Goal: Task Accomplishment & Management: Use online tool/utility

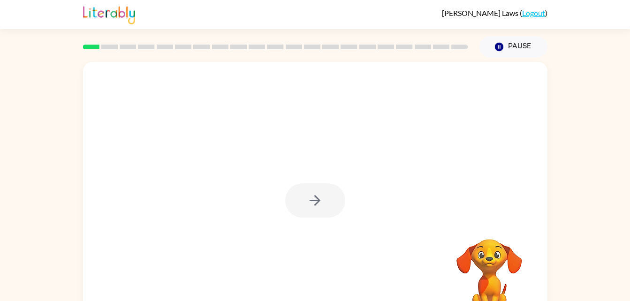
drag, startPoint x: 0, startPoint y: 0, endPoint x: 365, endPoint y: 95, distance: 377.4
click at [365, 95] on div at bounding box center [315, 196] width 464 height 268
drag, startPoint x: 326, startPoint y: 205, endPoint x: 308, endPoint y: 196, distance: 20.6
click at [308, 196] on icon "button" at bounding box center [315, 200] width 16 height 16
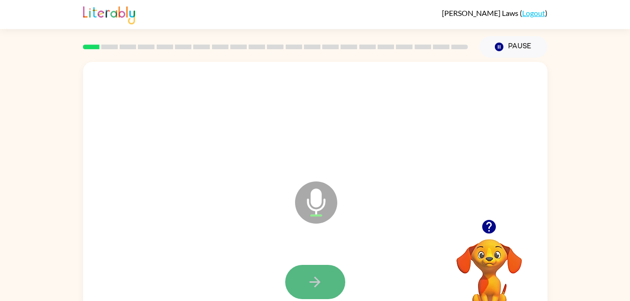
click at [315, 274] on icon "button" at bounding box center [315, 282] width 16 height 16
click at [333, 277] on button "button" at bounding box center [315, 282] width 60 height 34
drag, startPoint x: 333, startPoint y: 277, endPoint x: 315, endPoint y: 277, distance: 18.3
click at [315, 277] on icon "button" at bounding box center [315, 282] width 16 height 16
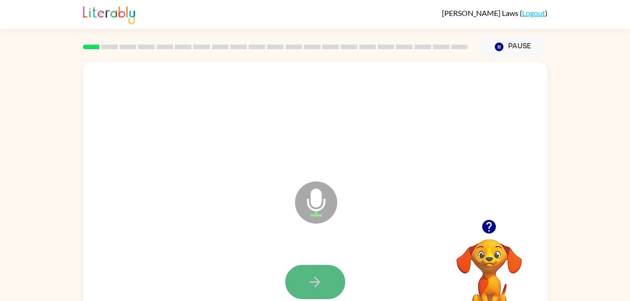
drag, startPoint x: 315, startPoint y: 277, endPoint x: 301, endPoint y: 277, distance: 14.1
click at [301, 277] on button "button" at bounding box center [315, 282] width 60 height 34
click at [309, 281] on icon "button" at bounding box center [314, 282] width 11 height 11
click at [315, 286] on icon "button" at bounding box center [314, 282] width 11 height 11
drag, startPoint x: 315, startPoint y: 286, endPoint x: 287, endPoint y: 282, distance: 28.8
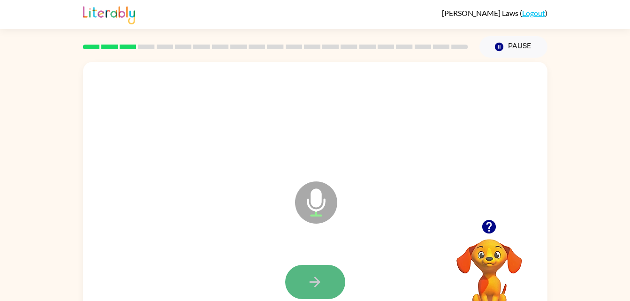
click at [287, 282] on button "button" at bounding box center [315, 282] width 60 height 34
click at [325, 278] on button "button" at bounding box center [315, 282] width 60 height 34
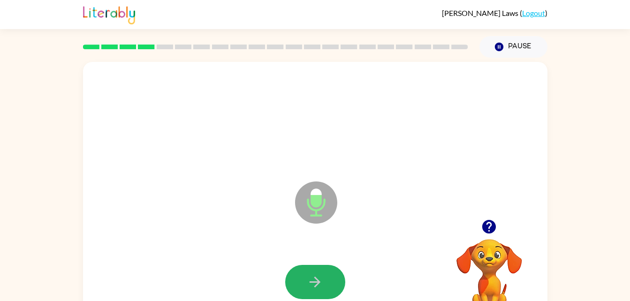
click at [325, 278] on button "button" at bounding box center [315, 282] width 60 height 34
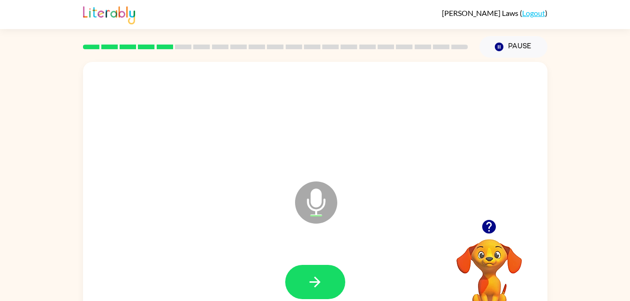
click at [325, 278] on button "button" at bounding box center [315, 282] width 60 height 34
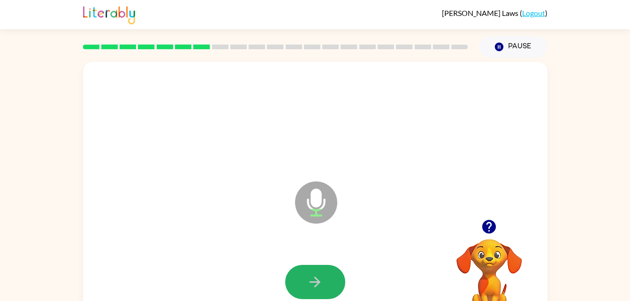
click at [325, 278] on button "button" at bounding box center [315, 282] width 60 height 34
drag, startPoint x: 325, startPoint y: 278, endPoint x: 312, endPoint y: 282, distance: 13.3
click at [312, 282] on icon "button" at bounding box center [314, 282] width 11 height 11
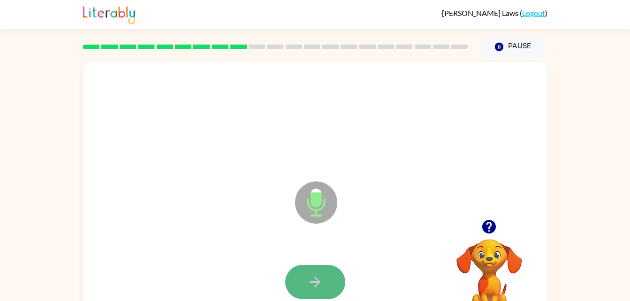
click at [319, 292] on button "button" at bounding box center [315, 282] width 60 height 34
drag, startPoint x: 318, startPoint y: 290, endPoint x: 297, endPoint y: 278, distance: 24.4
click at [297, 278] on button "button" at bounding box center [315, 282] width 60 height 34
drag, startPoint x: 297, startPoint y: 278, endPoint x: 309, endPoint y: 286, distance: 14.6
click at [309, 286] on icon "button" at bounding box center [315, 282] width 16 height 16
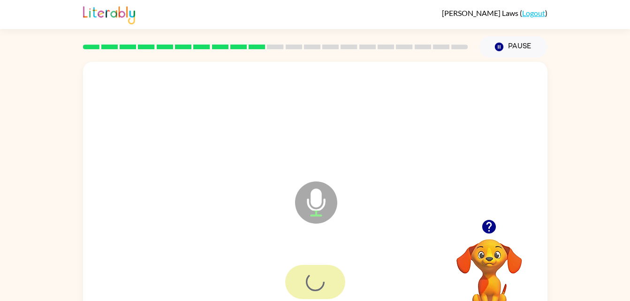
click at [309, 286] on div at bounding box center [315, 282] width 60 height 34
click at [309, 286] on icon "button" at bounding box center [315, 282] width 16 height 16
click at [319, 282] on icon "button" at bounding box center [314, 282] width 11 height 11
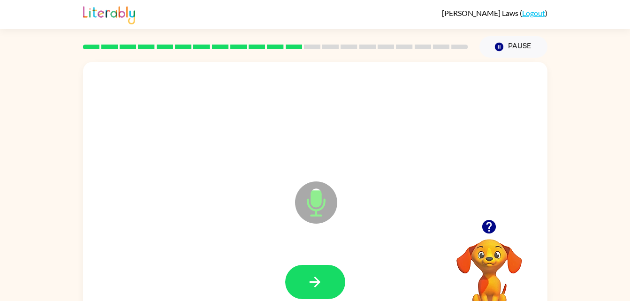
click at [319, 282] on icon "button" at bounding box center [314, 282] width 11 height 11
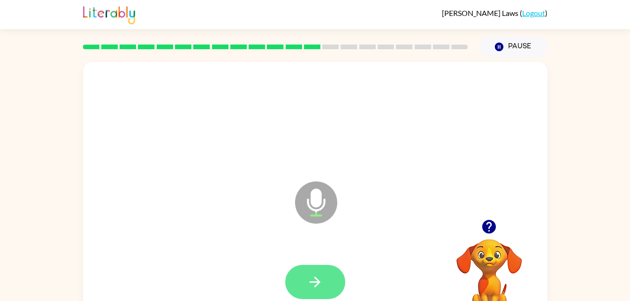
click at [319, 282] on icon "button" at bounding box center [314, 282] width 11 height 11
click at [318, 281] on icon "button" at bounding box center [314, 282] width 11 height 11
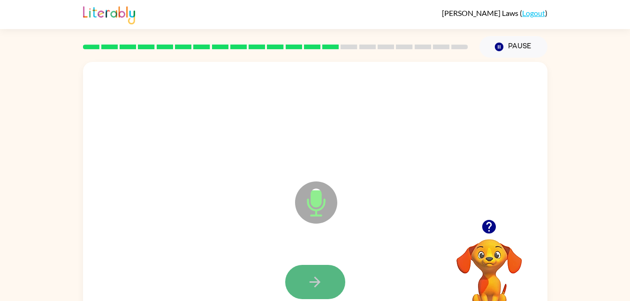
click at [318, 281] on icon "button" at bounding box center [314, 282] width 11 height 11
drag, startPoint x: 318, startPoint y: 281, endPoint x: 303, endPoint y: 287, distance: 16.0
click at [303, 287] on button "button" at bounding box center [315, 282] width 60 height 34
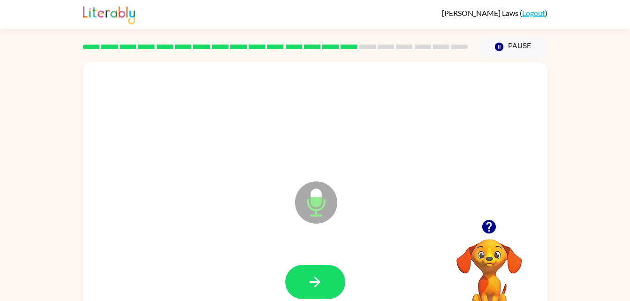
click at [303, 287] on button "button" at bounding box center [315, 282] width 60 height 34
drag, startPoint x: 303, startPoint y: 287, endPoint x: 164, endPoint y: 219, distance: 154.4
click at [164, 219] on div "Microphone The Microphone is here when it is your turn to talk" at bounding box center [315, 196] width 464 height 268
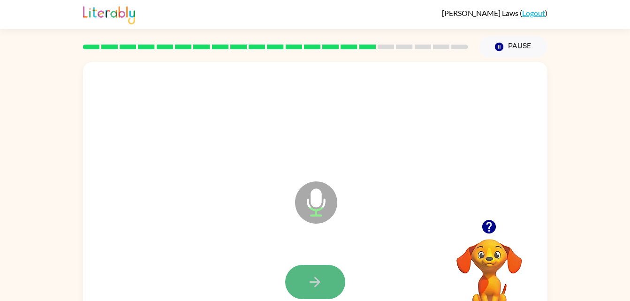
click at [317, 278] on icon "button" at bounding box center [315, 282] width 16 height 16
drag, startPoint x: 317, startPoint y: 278, endPoint x: 308, endPoint y: 279, distance: 9.9
click at [308, 279] on icon "button" at bounding box center [315, 282] width 16 height 16
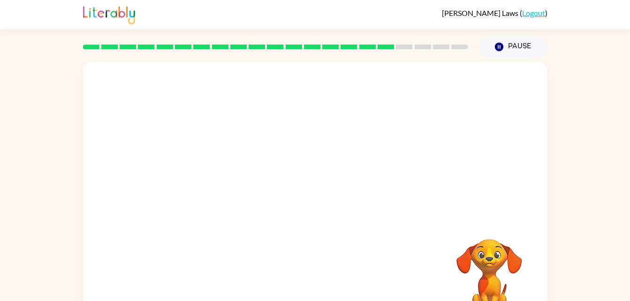
drag, startPoint x: 308, startPoint y: 279, endPoint x: 231, endPoint y: 284, distance: 76.6
click at [231, 284] on div at bounding box center [314, 282] width 445 height 77
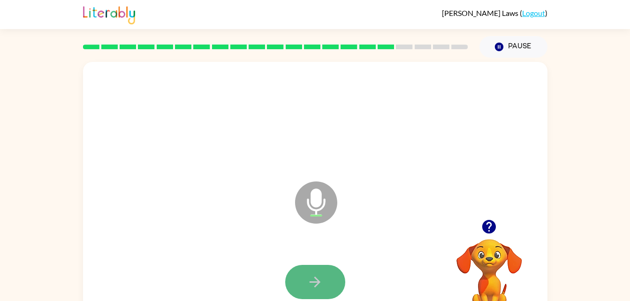
click at [314, 290] on button "button" at bounding box center [315, 282] width 60 height 34
click at [308, 269] on button "button" at bounding box center [315, 282] width 60 height 34
click at [306, 273] on button "button" at bounding box center [315, 282] width 60 height 34
drag, startPoint x: 306, startPoint y: 273, endPoint x: 188, endPoint y: 245, distance: 121.0
click at [188, 245] on div at bounding box center [314, 282] width 445 height 77
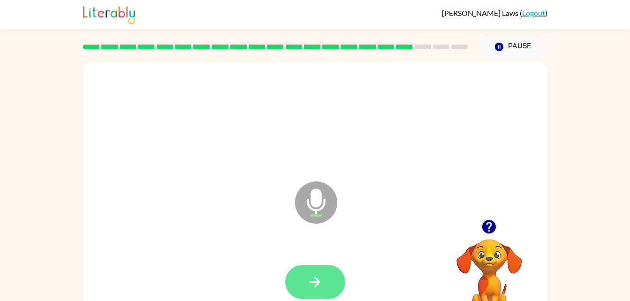
click at [323, 284] on icon "button" at bounding box center [315, 282] width 16 height 16
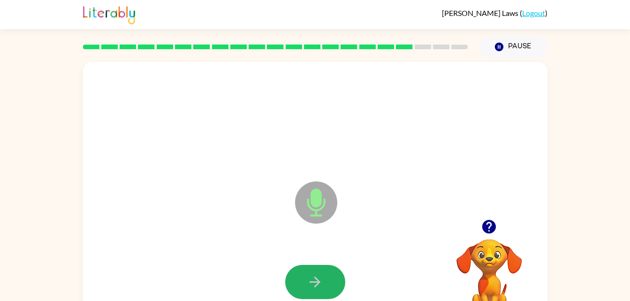
click at [323, 284] on icon "button" at bounding box center [315, 282] width 16 height 16
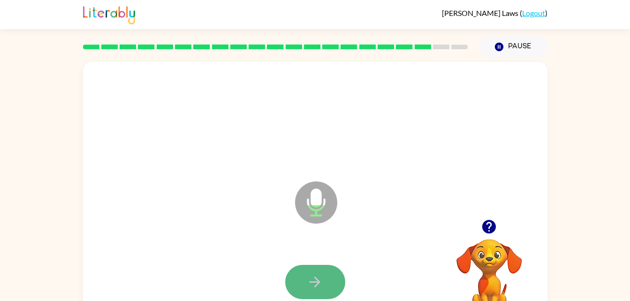
click at [325, 286] on button "button" at bounding box center [315, 282] width 60 height 34
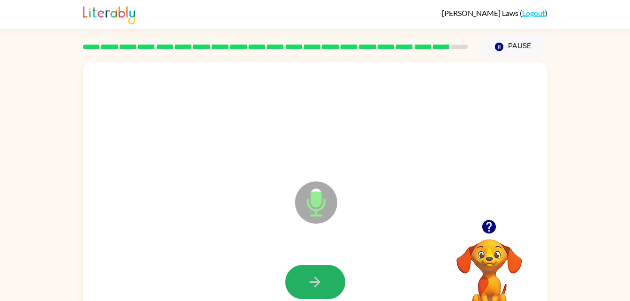
click at [325, 286] on button "button" at bounding box center [315, 282] width 60 height 34
drag, startPoint x: 325, startPoint y: 286, endPoint x: 231, endPoint y: 258, distance: 98.4
click at [231, 258] on div at bounding box center [314, 282] width 445 height 77
click at [329, 276] on button "button" at bounding box center [315, 282] width 60 height 34
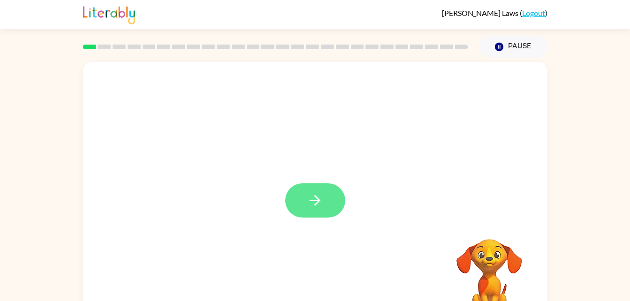
click at [315, 205] on icon "button" at bounding box center [314, 200] width 11 height 11
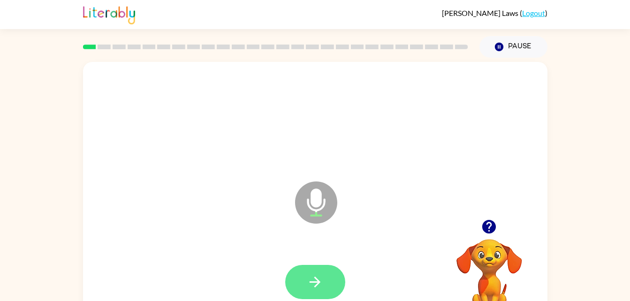
click at [321, 286] on icon "button" at bounding box center [315, 282] width 16 height 16
click at [327, 280] on button "button" at bounding box center [315, 282] width 60 height 34
click at [317, 287] on icon "button" at bounding box center [315, 282] width 16 height 16
click at [319, 287] on icon "button" at bounding box center [315, 282] width 16 height 16
click at [315, 287] on icon "button" at bounding box center [314, 282] width 11 height 11
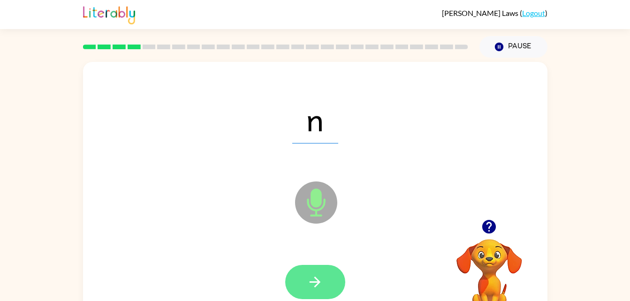
click at [320, 288] on icon "button" at bounding box center [315, 282] width 16 height 16
click at [324, 293] on button "button" at bounding box center [315, 282] width 60 height 34
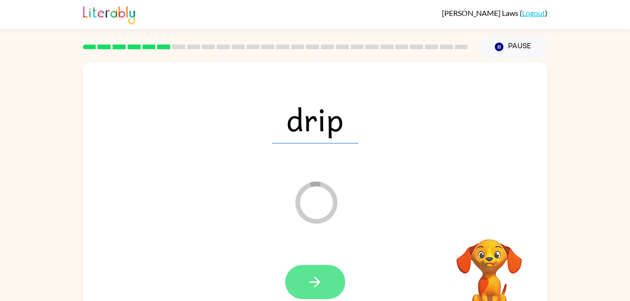
click at [312, 290] on icon "button" at bounding box center [315, 282] width 16 height 16
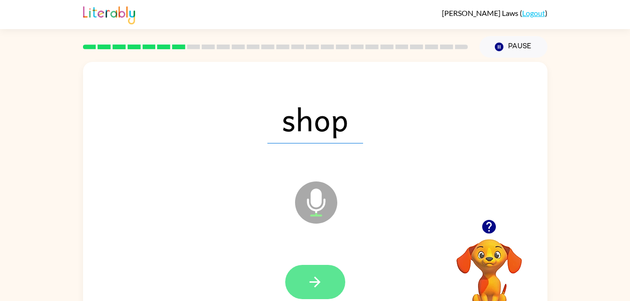
click at [316, 279] on icon "button" at bounding box center [314, 282] width 11 height 11
click at [323, 281] on icon "button" at bounding box center [315, 282] width 16 height 16
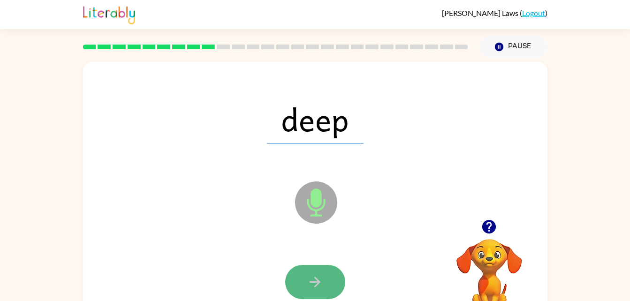
click at [323, 281] on icon "button" at bounding box center [315, 282] width 16 height 16
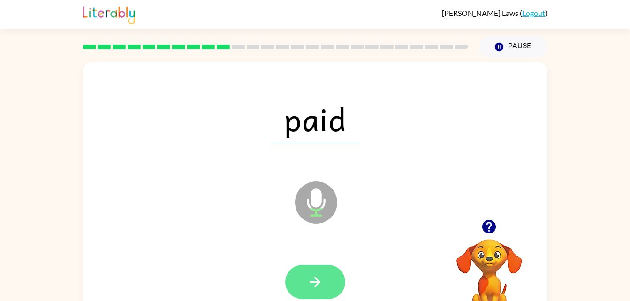
click at [319, 282] on icon "button" at bounding box center [314, 282] width 11 height 11
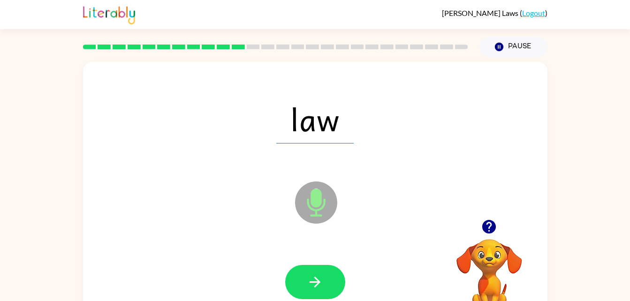
click at [319, 282] on icon "button" at bounding box center [314, 282] width 11 height 11
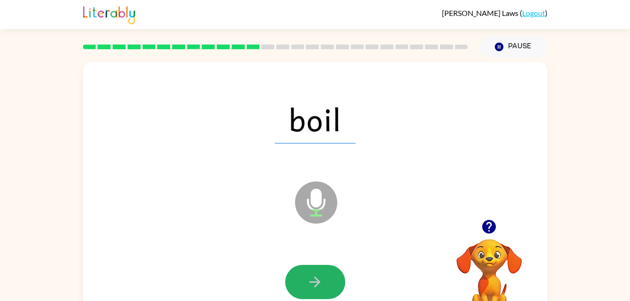
click at [319, 282] on icon "button" at bounding box center [314, 282] width 11 height 11
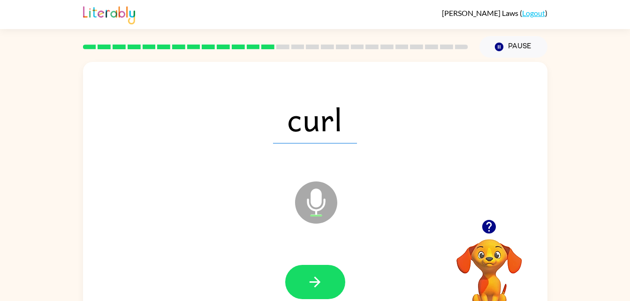
drag, startPoint x: 319, startPoint y: 282, endPoint x: 304, endPoint y: 289, distance: 16.6
click at [304, 289] on button "button" at bounding box center [315, 282] width 60 height 34
drag, startPoint x: 304, startPoint y: 289, endPoint x: 238, endPoint y: 269, distance: 69.6
click at [238, 269] on div at bounding box center [314, 282] width 445 height 77
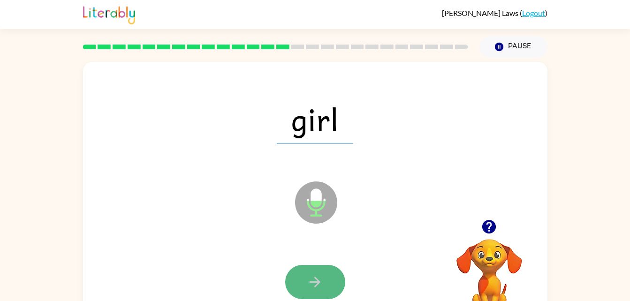
click at [339, 295] on button "button" at bounding box center [315, 282] width 60 height 34
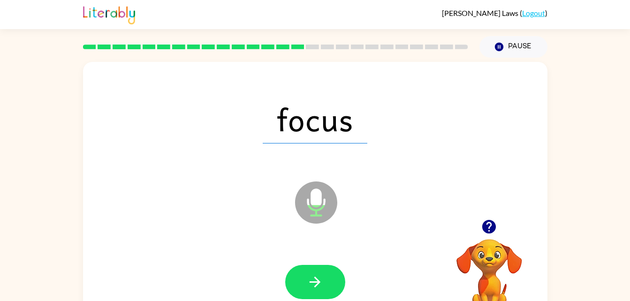
click at [542, 154] on div "focus Microphone The Microphone is here when it is your turn to talk" at bounding box center [315, 196] width 464 height 268
click at [263, 257] on div at bounding box center [314, 282] width 445 height 77
click at [317, 285] on icon "button" at bounding box center [314, 282] width 11 height 11
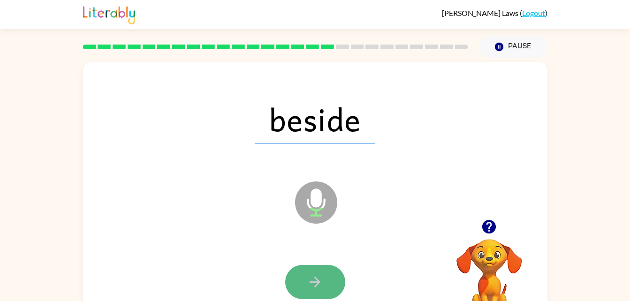
click at [317, 286] on icon "button" at bounding box center [314, 282] width 11 height 11
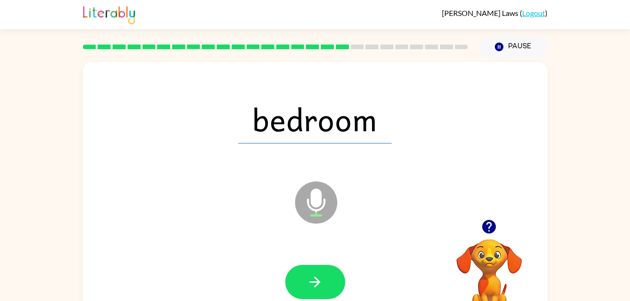
drag, startPoint x: 317, startPoint y: 286, endPoint x: 230, endPoint y: 295, distance: 86.8
click at [230, 295] on div at bounding box center [314, 282] width 445 height 77
click at [320, 277] on icon "button" at bounding box center [315, 282] width 16 height 16
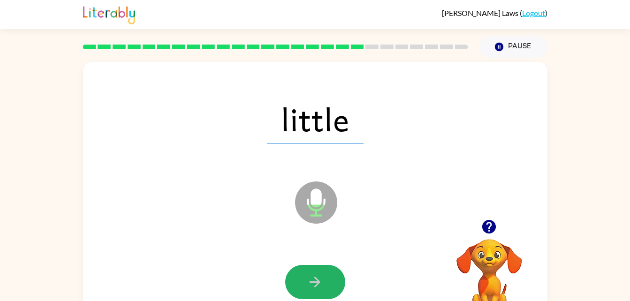
click at [320, 277] on icon "button" at bounding box center [315, 282] width 16 height 16
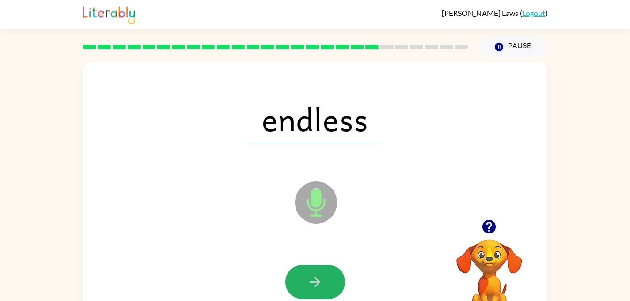
click at [320, 277] on icon "button" at bounding box center [315, 282] width 16 height 16
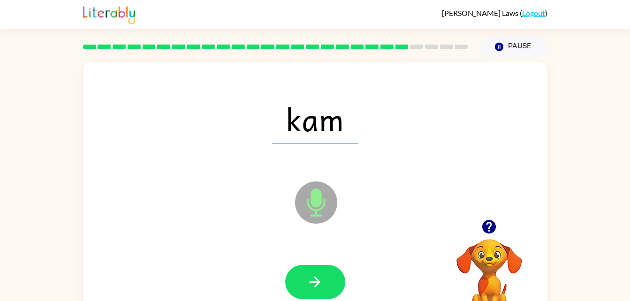
drag, startPoint x: 320, startPoint y: 277, endPoint x: 299, endPoint y: 275, distance: 21.7
click at [299, 275] on button "button" at bounding box center [315, 282] width 60 height 34
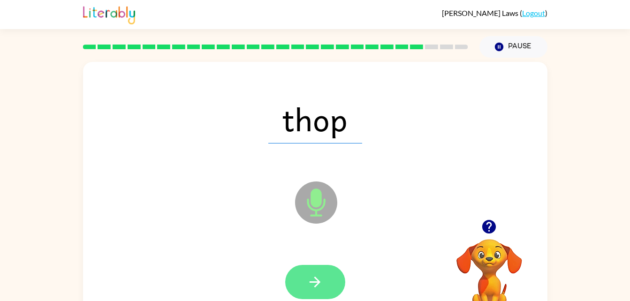
click at [328, 276] on button "button" at bounding box center [315, 282] width 60 height 34
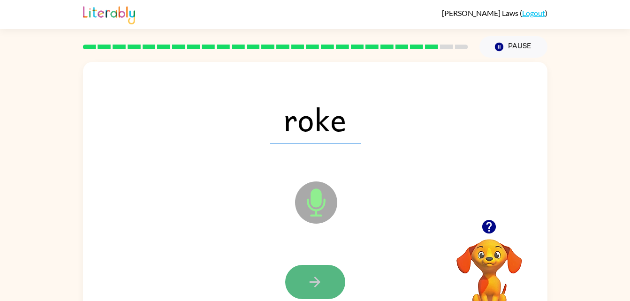
drag, startPoint x: 328, startPoint y: 276, endPoint x: 319, endPoint y: 277, distance: 8.6
click at [319, 277] on icon "button" at bounding box center [315, 282] width 16 height 16
click at [311, 274] on icon "button" at bounding box center [315, 282] width 16 height 16
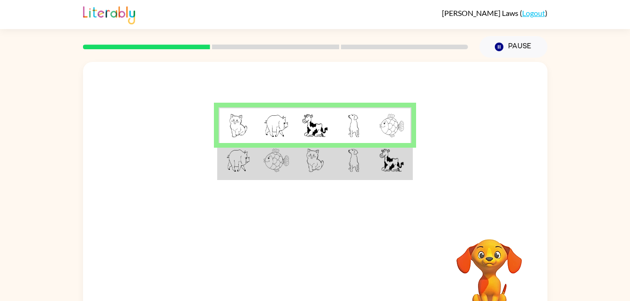
click at [269, 125] on img at bounding box center [276, 125] width 25 height 23
click at [346, 123] on td at bounding box center [353, 125] width 38 height 36
click at [350, 161] on img at bounding box center [353, 160] width 11 height 23
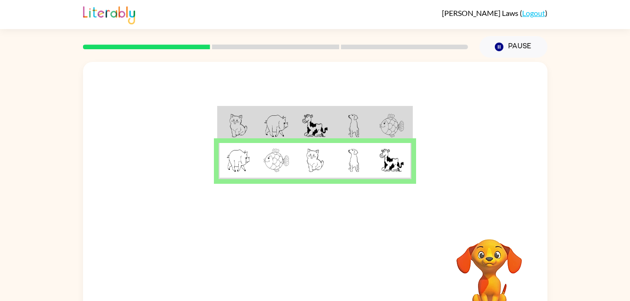
drag, startPoint x: 350, startPoint y: 161, endPoint x: 284, endPoint y: 202, distance: 77.9
click at [284, 202] on div at bounding box center [315, 141] width 464 height 158
click at [291, 282] on button "button" at bounding box center [315, 277] width 60 height 34
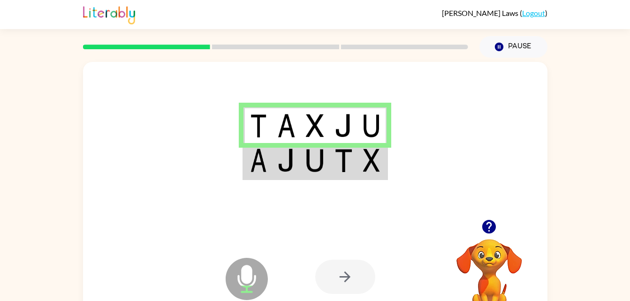
click at [355, 262] on div at bounding box center [345, 277] width 60 height 34
click at [353, 288] on div at bounding box center [345, 277] width 60 height 34
click at [351, 287] on div at bounding box center [345, 277] width 60 height 34
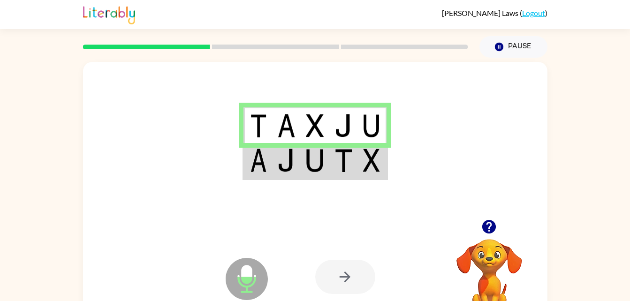
click at [351, 287] on div at bounding box center [345, 277] width 60 height 34
click at [345, 276] on div at bounding box center [345, 277] width 60 height 34
click at [344, 277] on div at bounding box center [345, 277] width 60 height 34
click at [347, 270] on div at bounding box center [345, 277] width 60 height 34
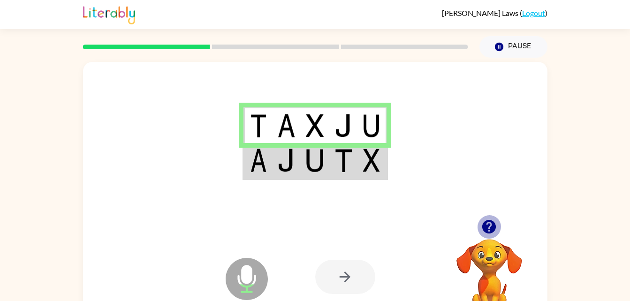
click at [493, 229] on icon "button" at bounding box center [489, 227] width 14 height 14
click at [298, 168] on td at bounding box center [286, 161] width 29 height 36
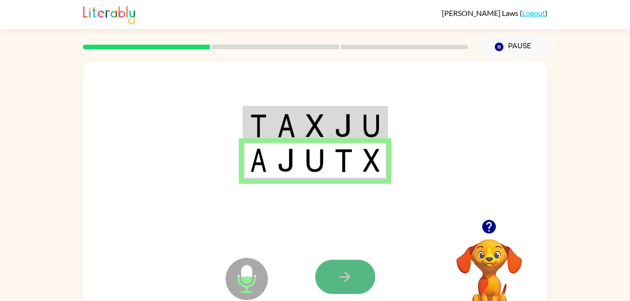
click at [330, 286] on button "button" at bounding box center [345, 277] width 60 height 34
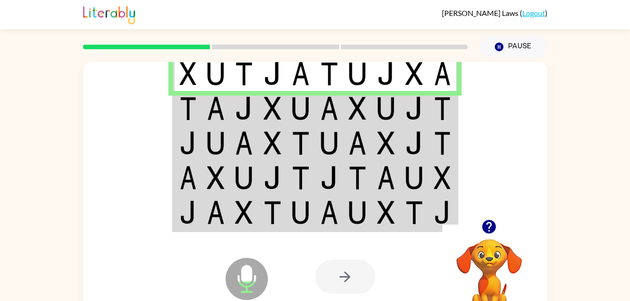
click at [202, 113] on td at bounding box center [216, 108] width 29 height 35
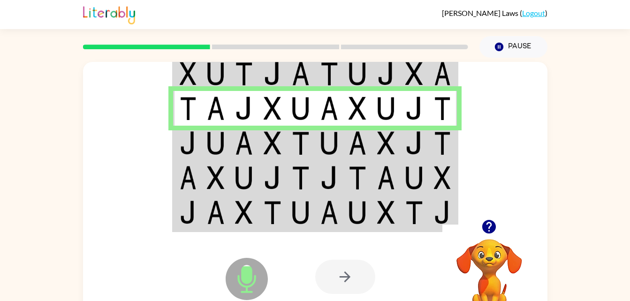
click at [193, 148] on img at bounding box center [188, 142] width 17 height 23
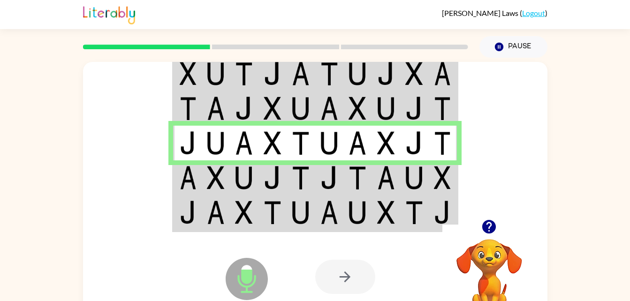
click at [207, 175] on img at bounding box center [216, 177] width 18 height 23
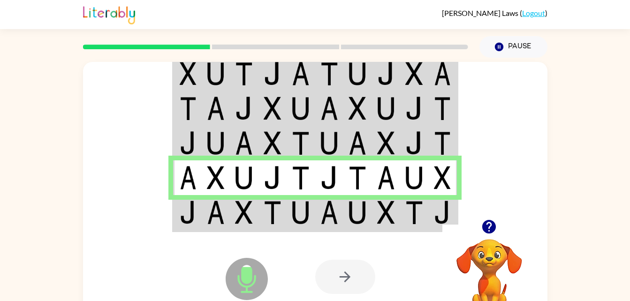
click at [202, 220] on td at bounding box center [216, 213] width 29 height 36
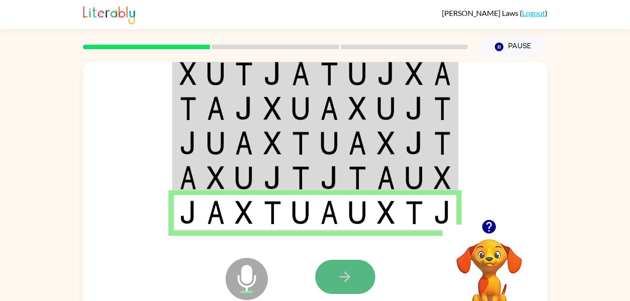
click at [351, 281] on icon "button" at bounding box center [345, 277] width 16 height 16
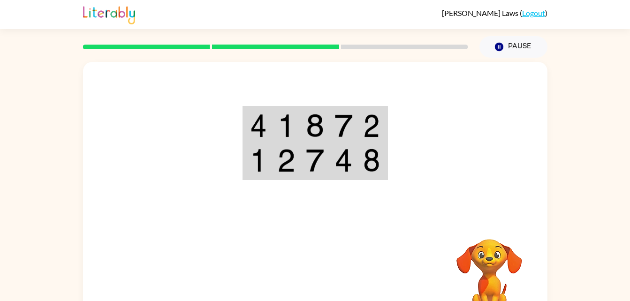
click at [320, 123] on img at bounding box center [315, 125] width 18 height 23
click at [324, 127] on img at bounding box center [315, 125] width 18 height 23
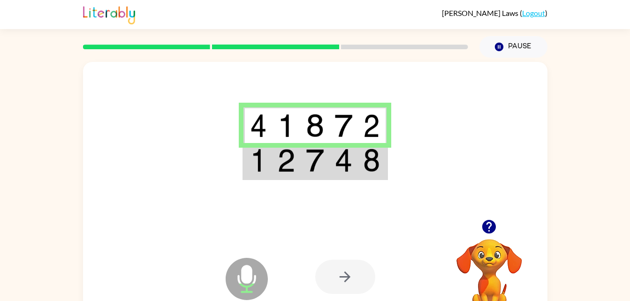
click at [320, 150] on td at bounding box center [315, 161] width 29 height 36
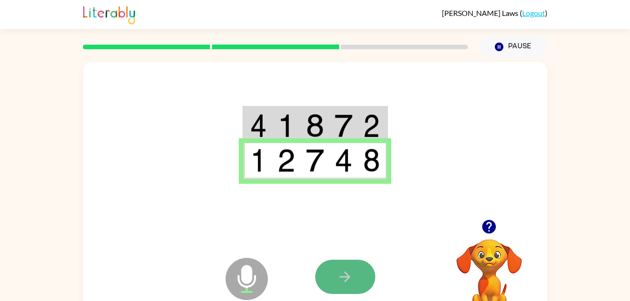
click at [344, 277] on icon "button" at bounding box center [345, 277] width 11 height 11
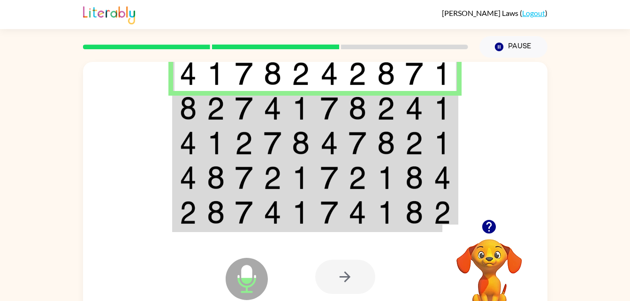
click at [258, 110] on td at bounding box center [272, 108] width 29 height 35
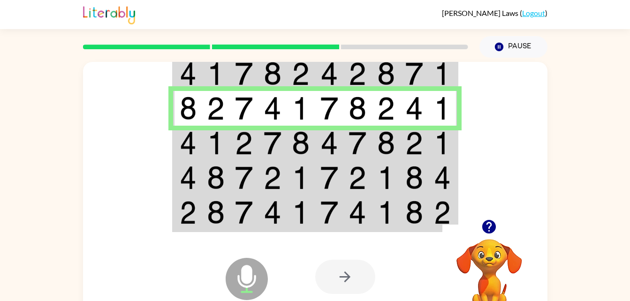
click at [201, 143] on td at bounding box center [187, 143] width 29 height 35
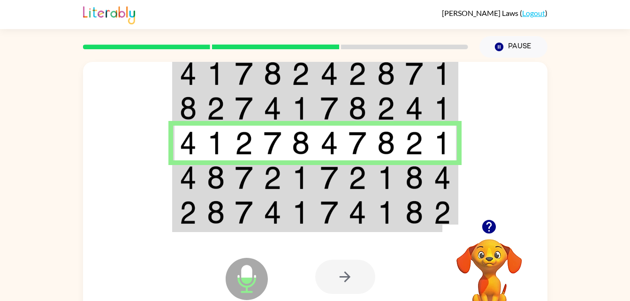
click at [302, 184] on img at bounding box center [301, 177] width 18 height 23
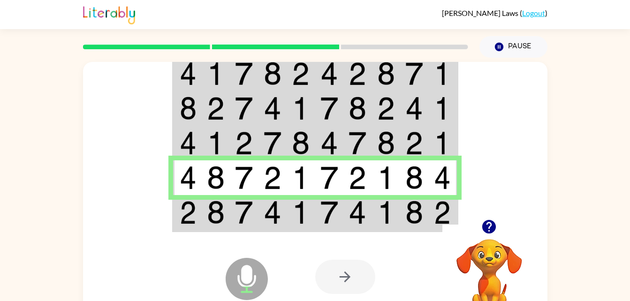
click at [347, 203] on td at bounding box center [357, 213] width 29 height 36
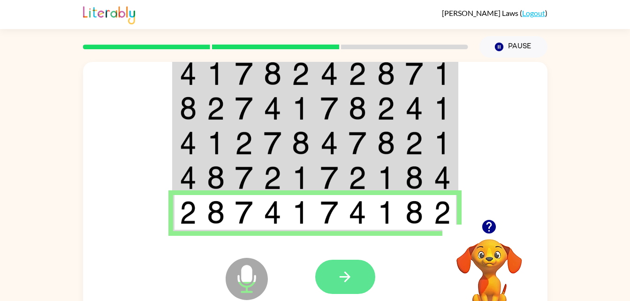
click at [344, 291] on button "button" at bounding box center [345, 277] width 60 height 34
